Goal: Information Seeking & Learning: Learn about a topic

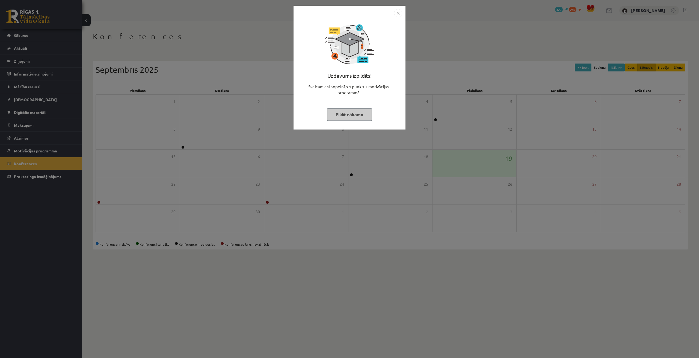
click at [201, 49] on div "Uzdevums izpildīts! Sveicam esi nopelnījis 1 punktus motivācijas programmā Pild…" at bounding box center [349, 179] width 699 height 358
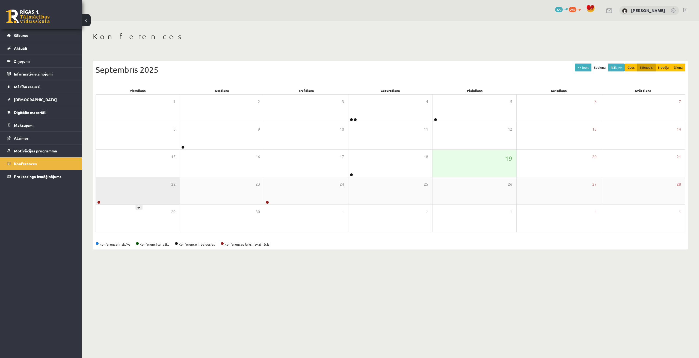
click at [118, 198] on div "22" at bounding box center [138, 190] width 84 height 27
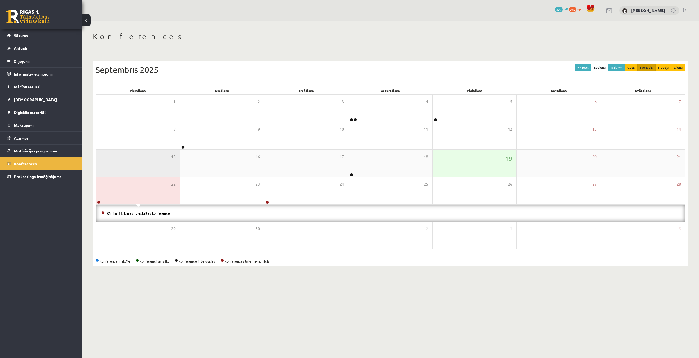
drag, startPoint x: 117, startPoint y: 186, endPoint x: 115, endPoint y: 162, distance: 24.1
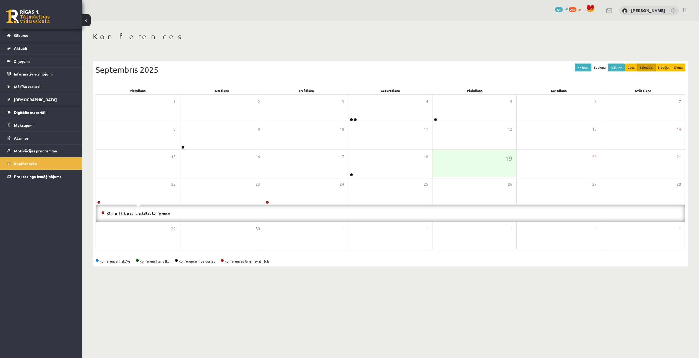
drag, startPoint x: 115, startPoint y: 162, endPoint x: 138, endPoint y: 47, distance: 116.9
click at [156, 44] on div "Konferences << Iepr. Šodiena Nāk. >> Gads Mēnesis Nedēļa Diena Septembris 2025 …" at bounding box center [390, 149] width 617 height 257
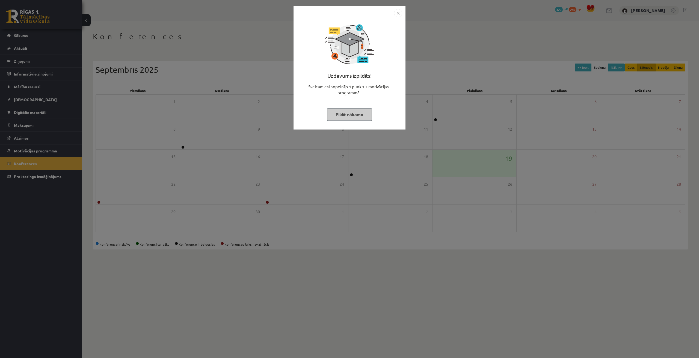
click at [361, 243] on div "Uzdevums izpildīts! Sveicam esi nopelnījis 1 punktus motivācijas programmā Pild…" at bounding box center [349, 179] width 699 height 358
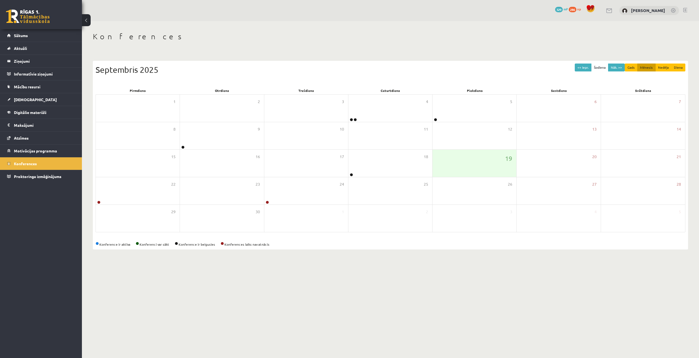
click at [549, 276] on body "0 Dāvanas 329 mP 286 xp [PERSON_NAME] Sākums Aktuāli Kā mācīties eSKOLĀ Kontakt…" at bounding box center [349, 179] width 699 height 358
